Goal: Obtain resource: Obtain resource

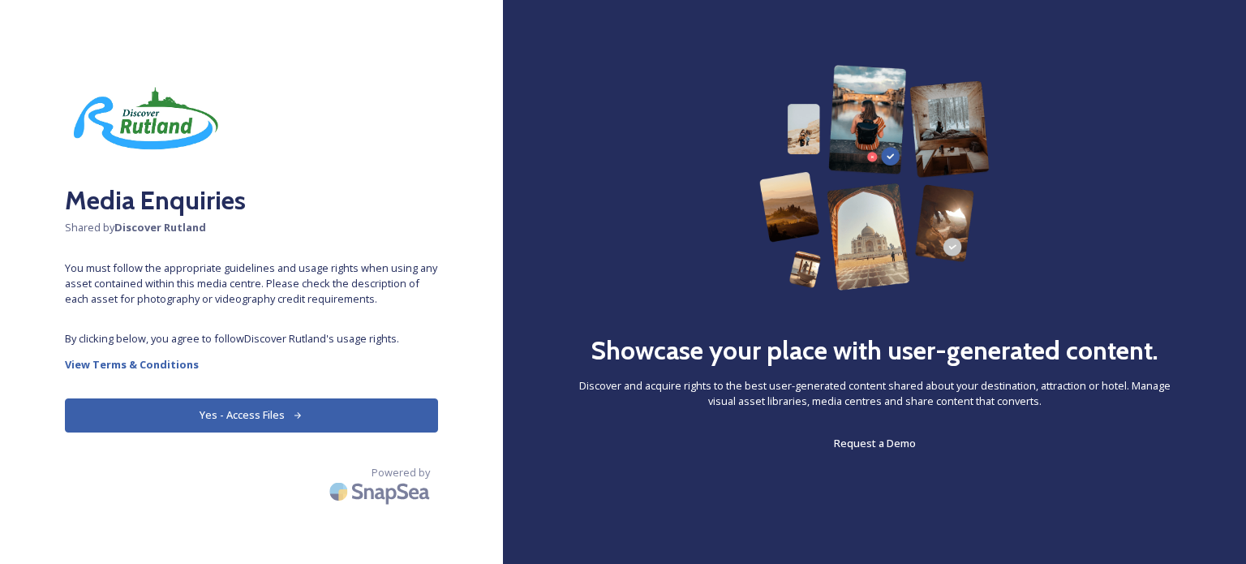
click at [333, 418] on button "Yes - Access Files" at bounding box center [251, 414] width 373 height 33
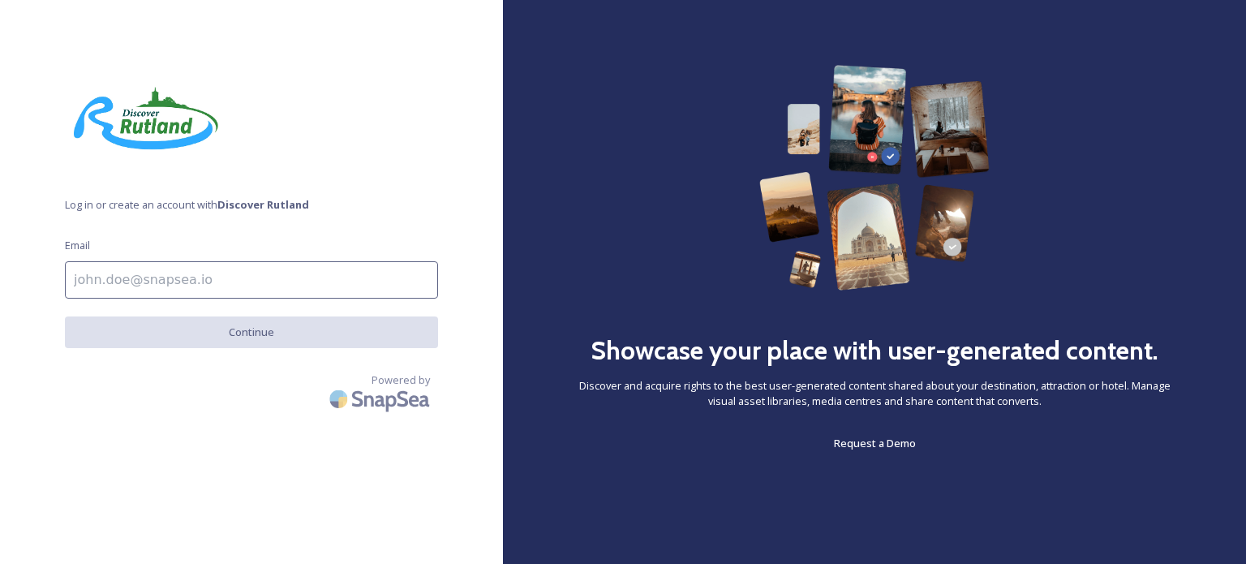
click at [247, 285] on input at bounding box center [251, 279] width 373 height 37
type input "[PERSON_NAME][EMAIL_ADDRESS][DOMAIN_NAME]"
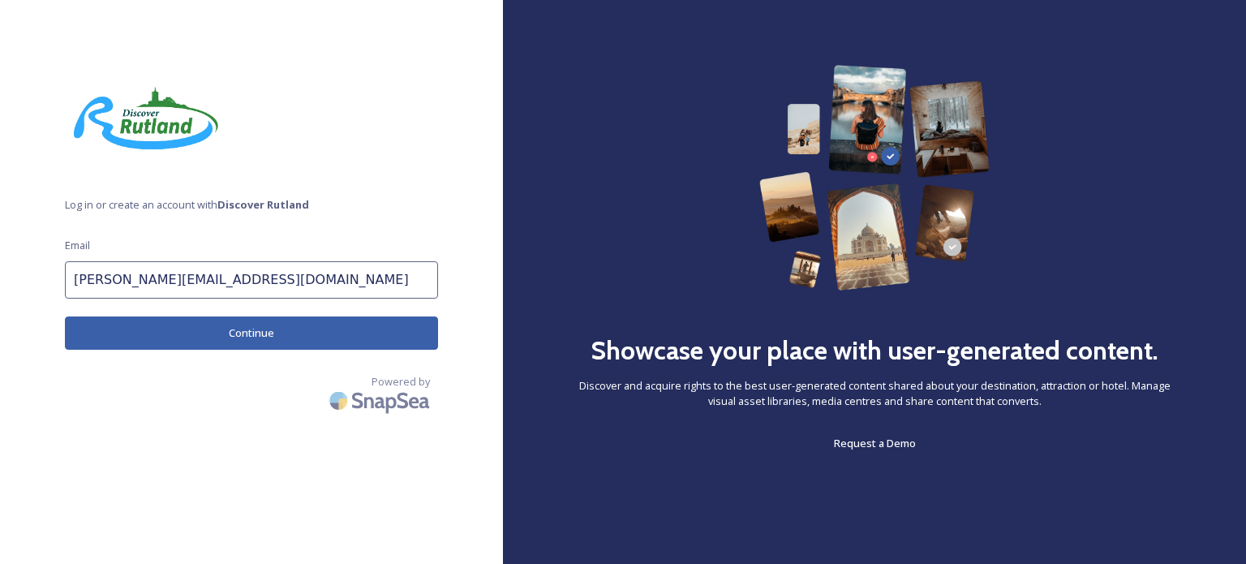
click at [304, 337] on button "Continue" at bounding box center [251, 332] width 373 height 33
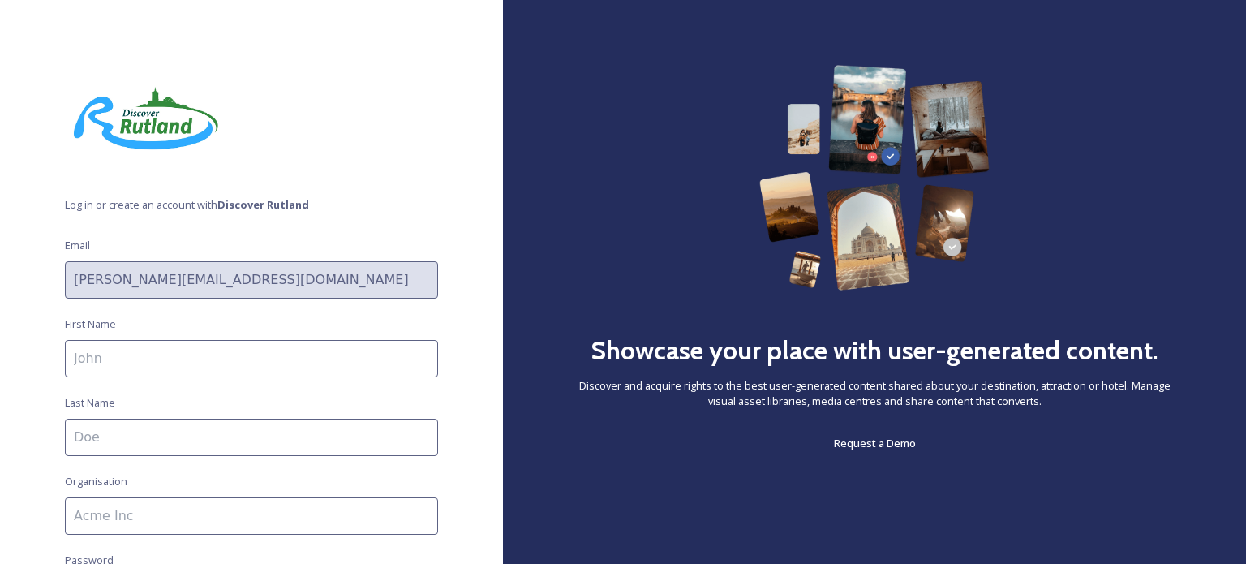
click at [288, 358] on input at bounding box center [251, 358] width 373 height 37
type input "[PERSON_NAME]"
type input "Moon"
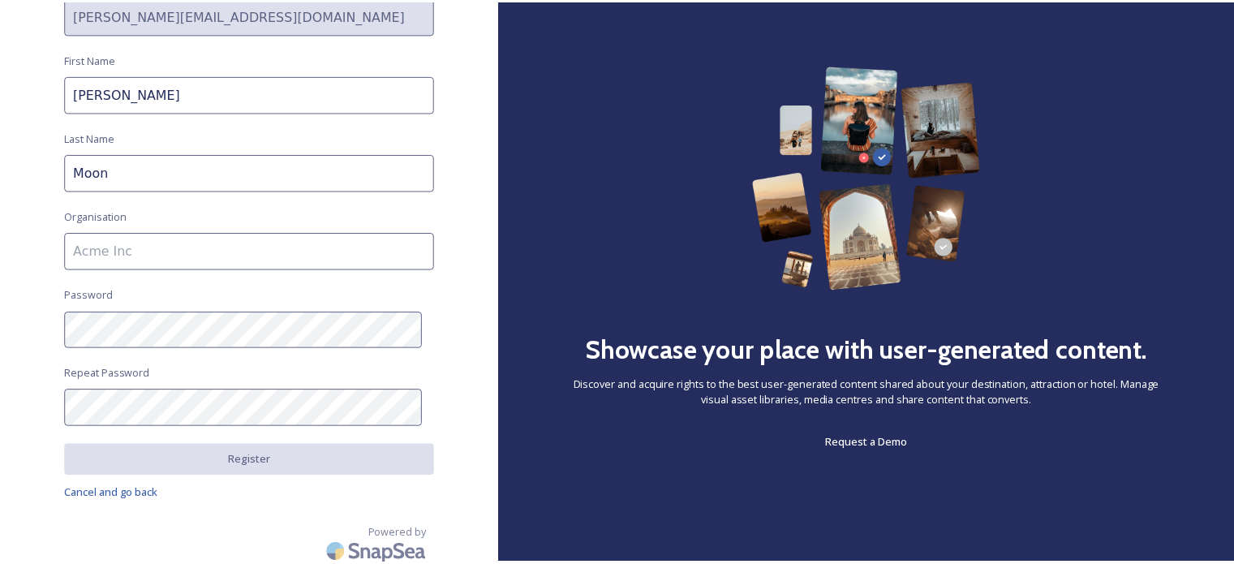
scroll to position [272, 0]
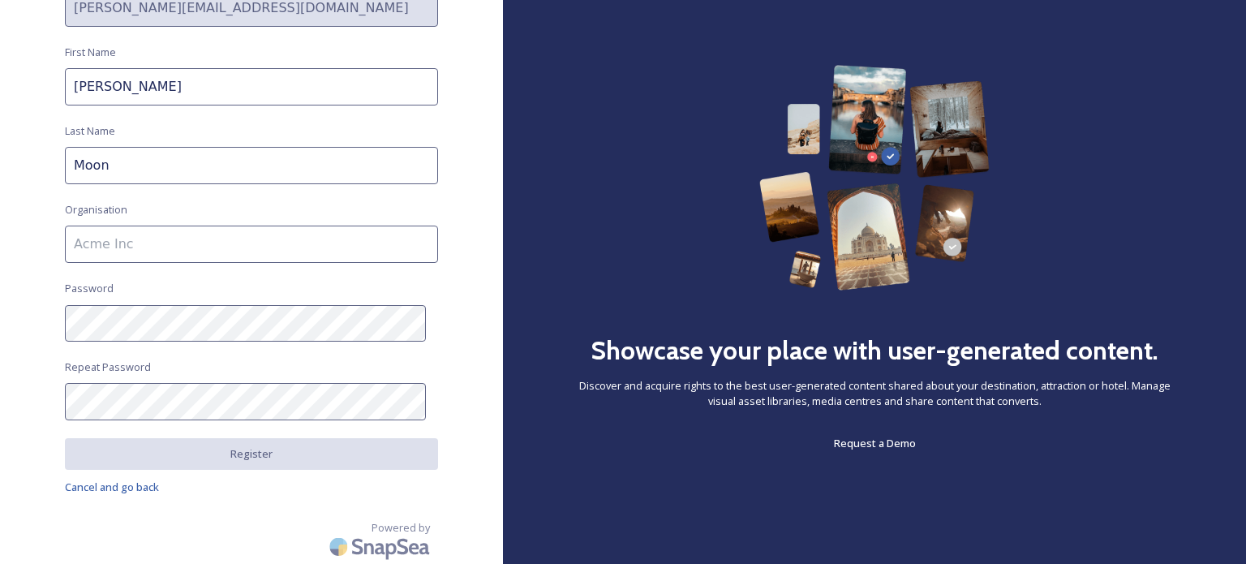
click at [110, 233] on input at bounding box center [251, 244] width 373 height 37
click at [0, 307] on div "Log in or create an account with Discover Rutland Email [PERSON_NAME][EMAIL_ADD…" at bounding box center [251, 282] width 503 height 564
click at [185, 251] on input at bounding box center [251, 244] width 373 height 37
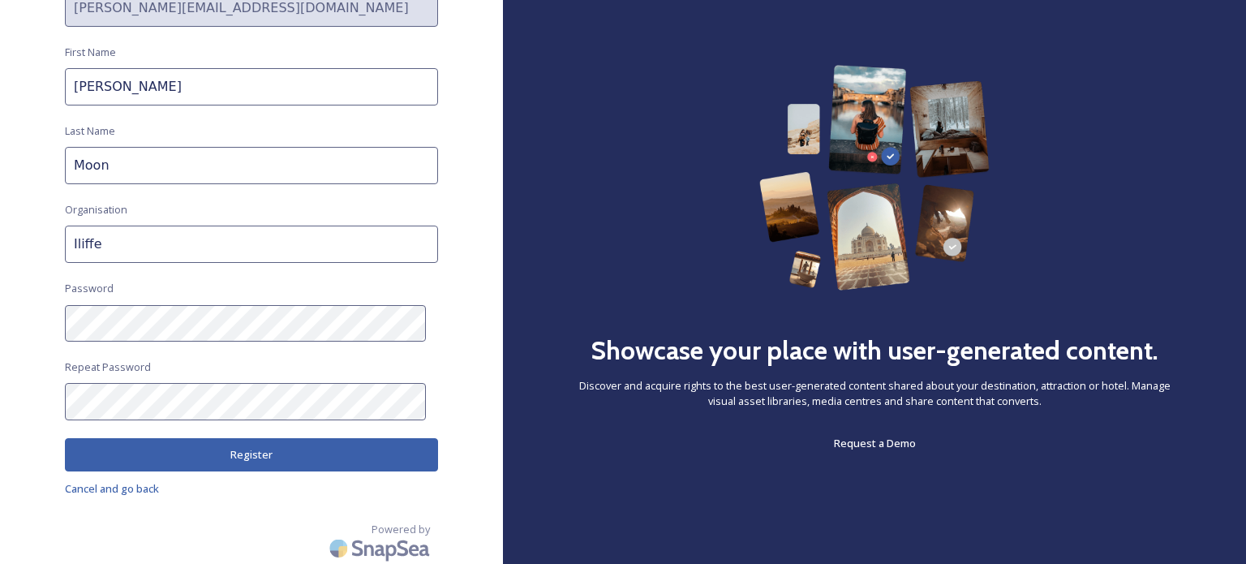
type input "Iliffe"
click at [208, 462] on button "Register" at bounding box center [251, 454] width 373 height 33
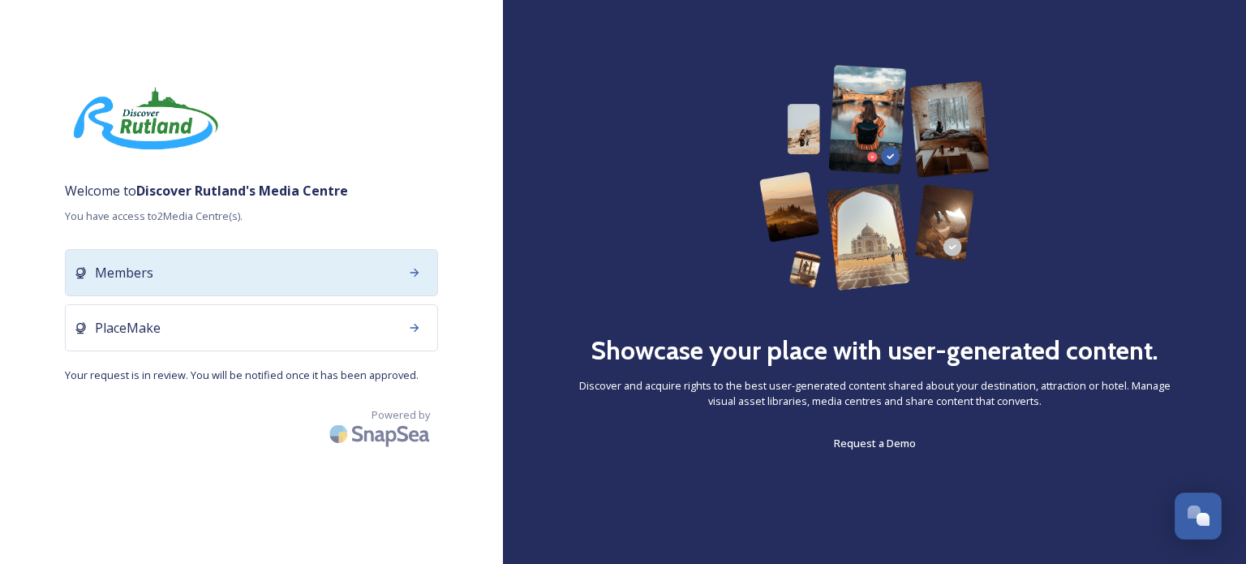
click at [273, 272] on div "Members" at bounding box center [251, 272] width 373 height 47
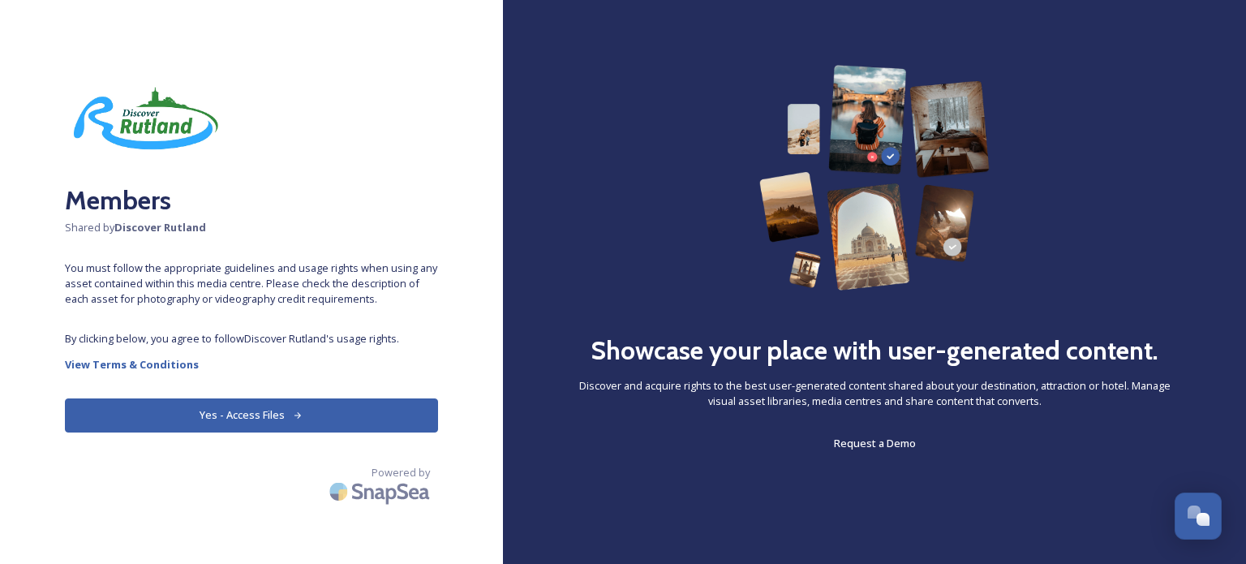
click at [274, 422] on button "Yes - Access Files" at bounding box center [251, 414] width 373 height 33
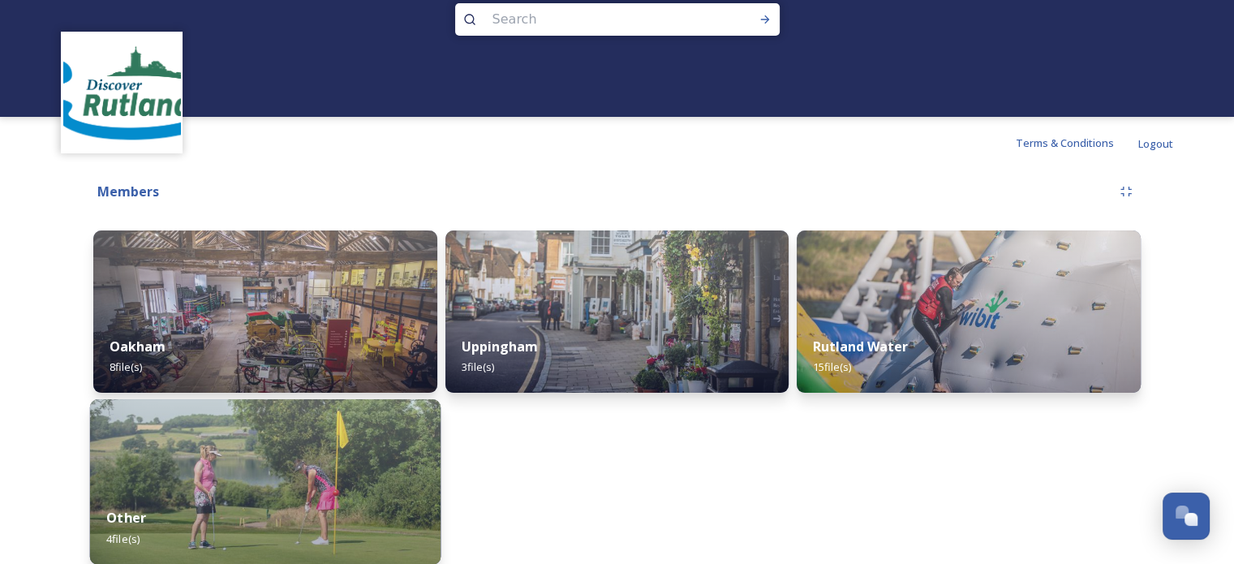
scroll to position [45, 0]
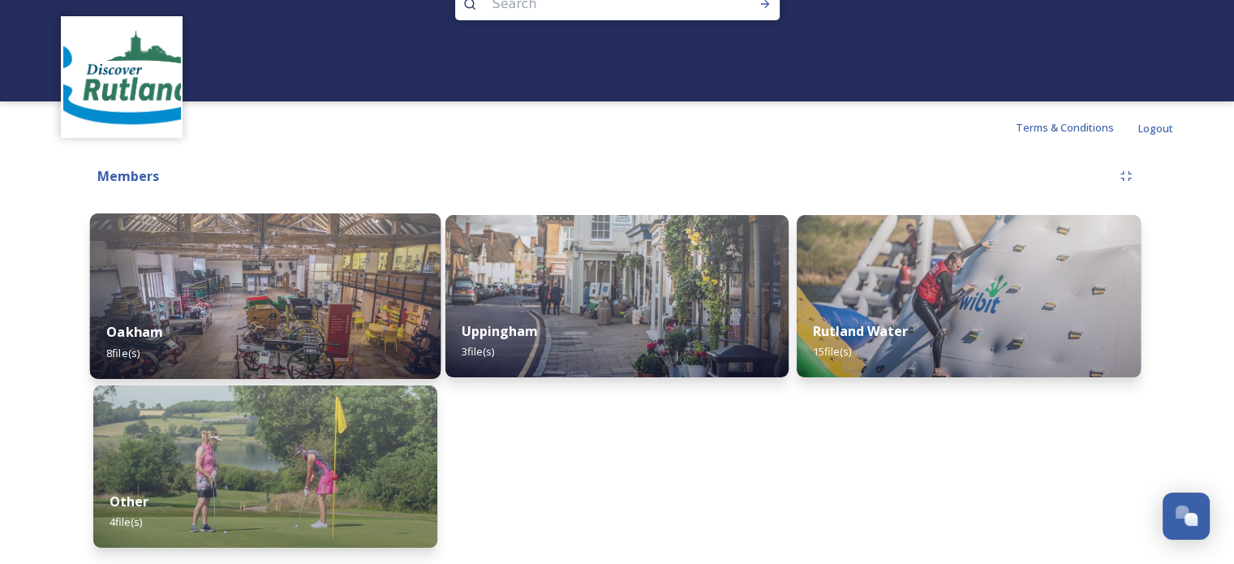
click at [342, 288] on img at bounding box center [265, 295] width 350 height 165
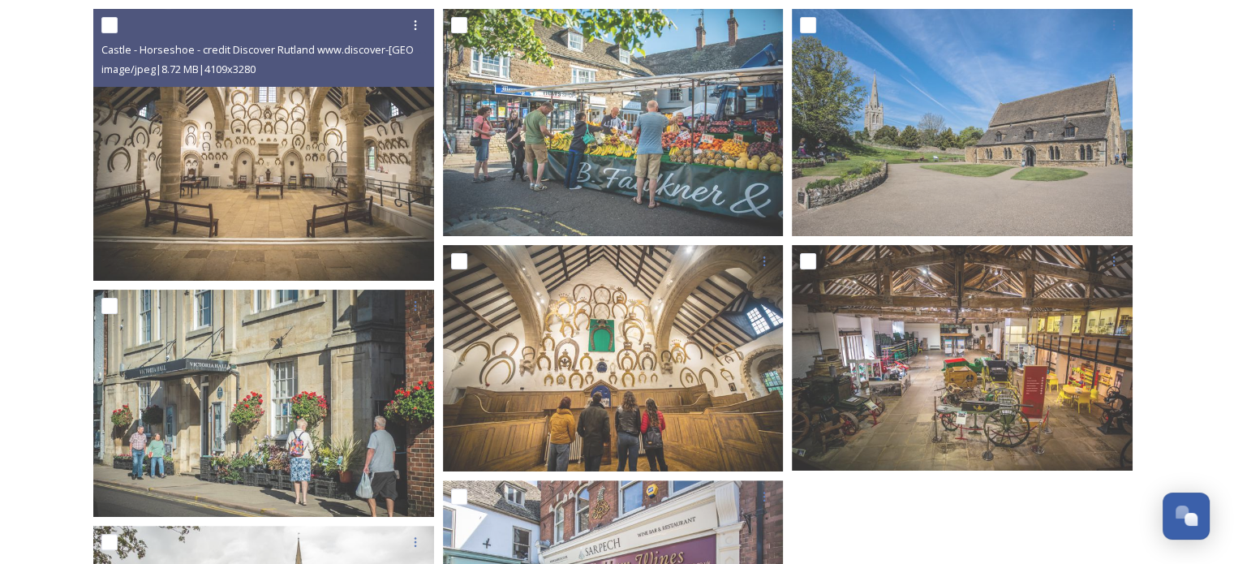
scroll to position [258, 0]
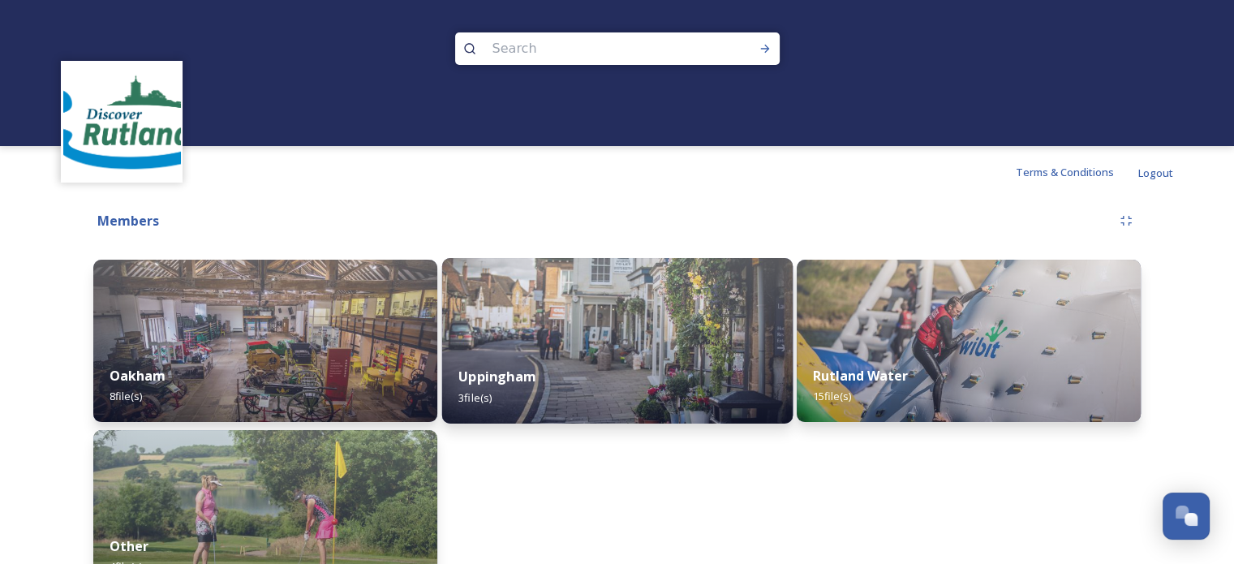
click at [694, 350] on div "Uppingham 3 file(s)" at bounding box center [616, 387] width 350 height 74
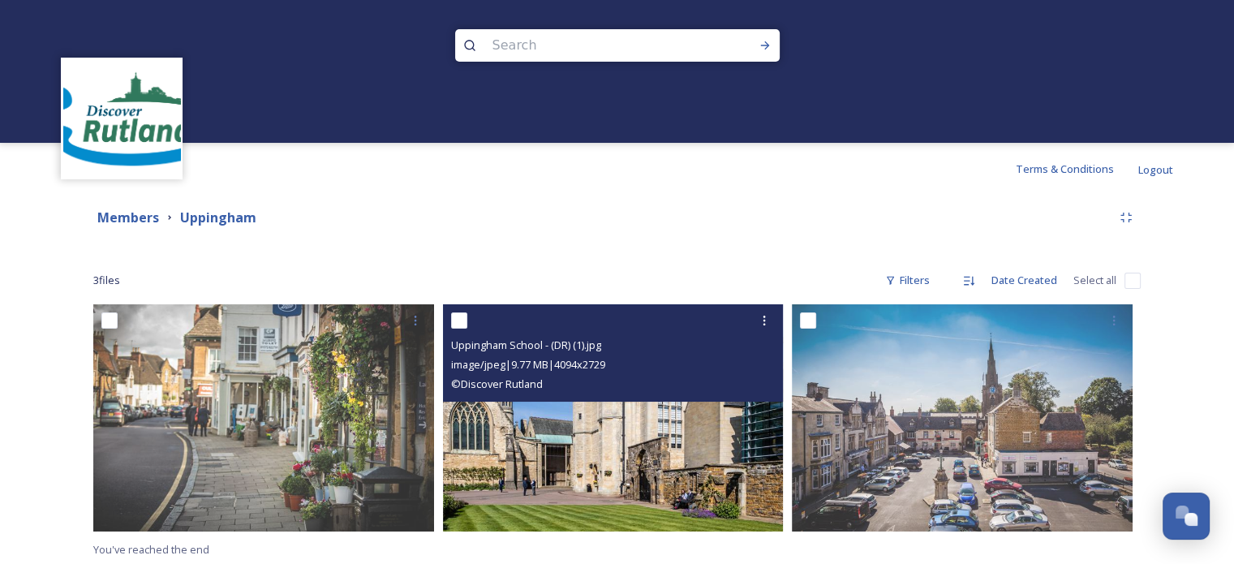
scroll to position [6, 0]
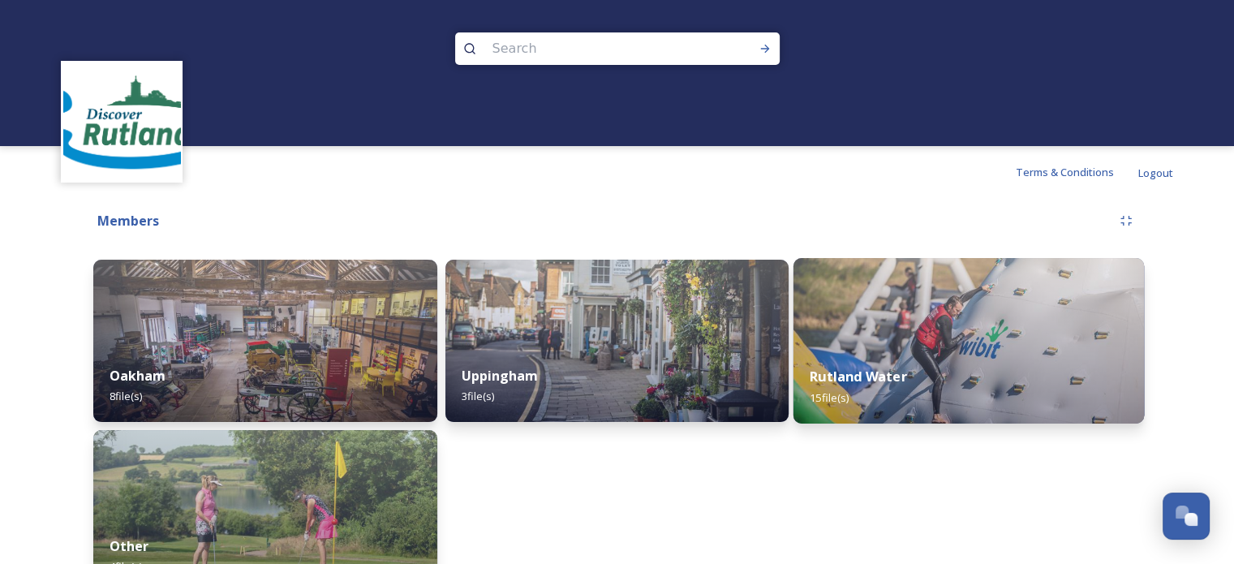
click at [907, 316] on img at bounding box center [968, 340] width 350 height 165
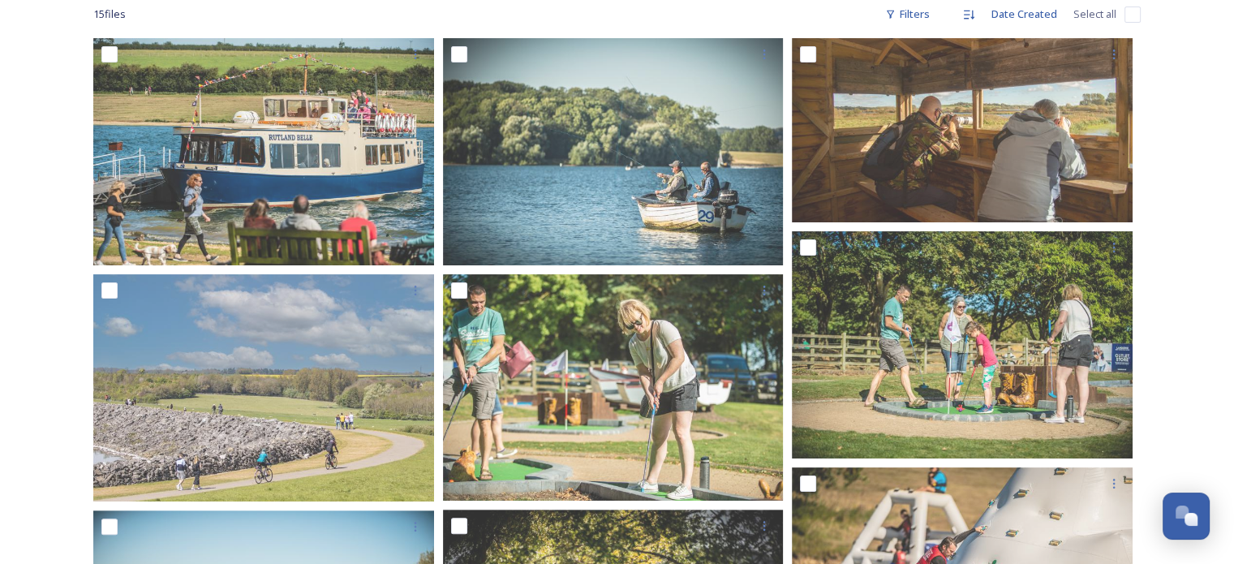
scroll to position [219, 0]
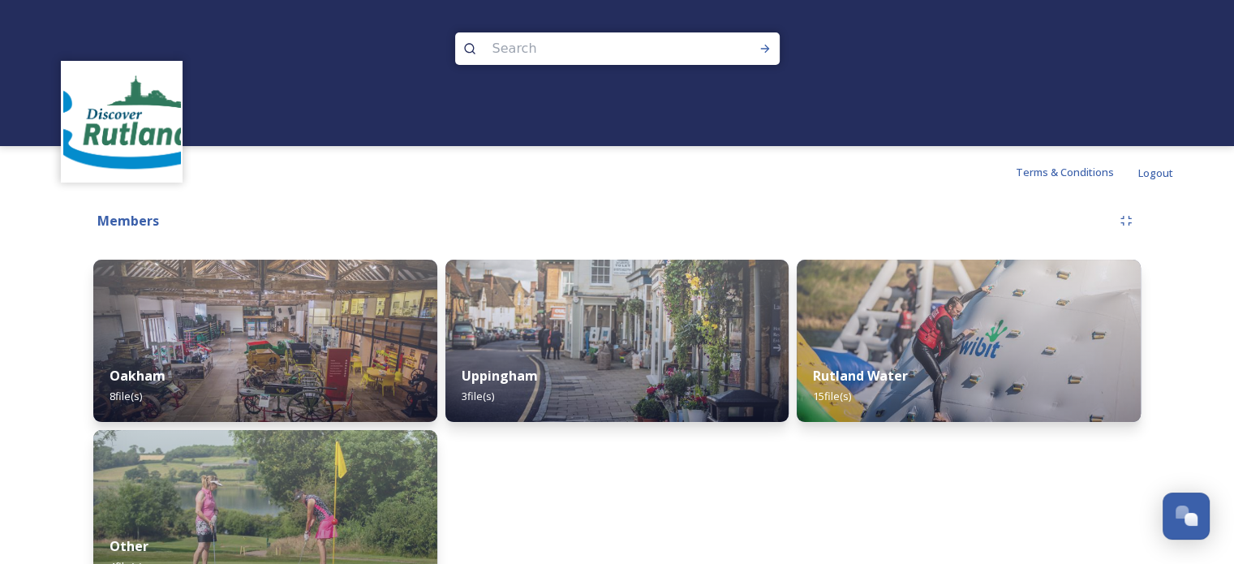
scroll to position [45, 0]
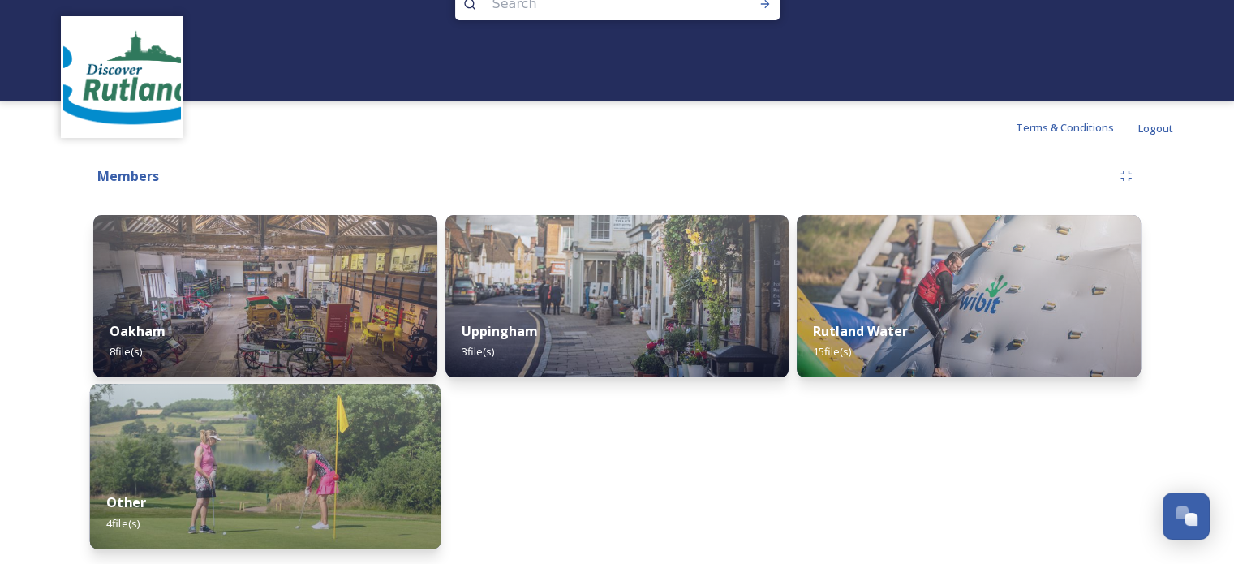
click at [348, 415] on img at bounding box center [265, 466] width 350 height 165
